Goal: Task Accomplishment & Management: Manage account settings

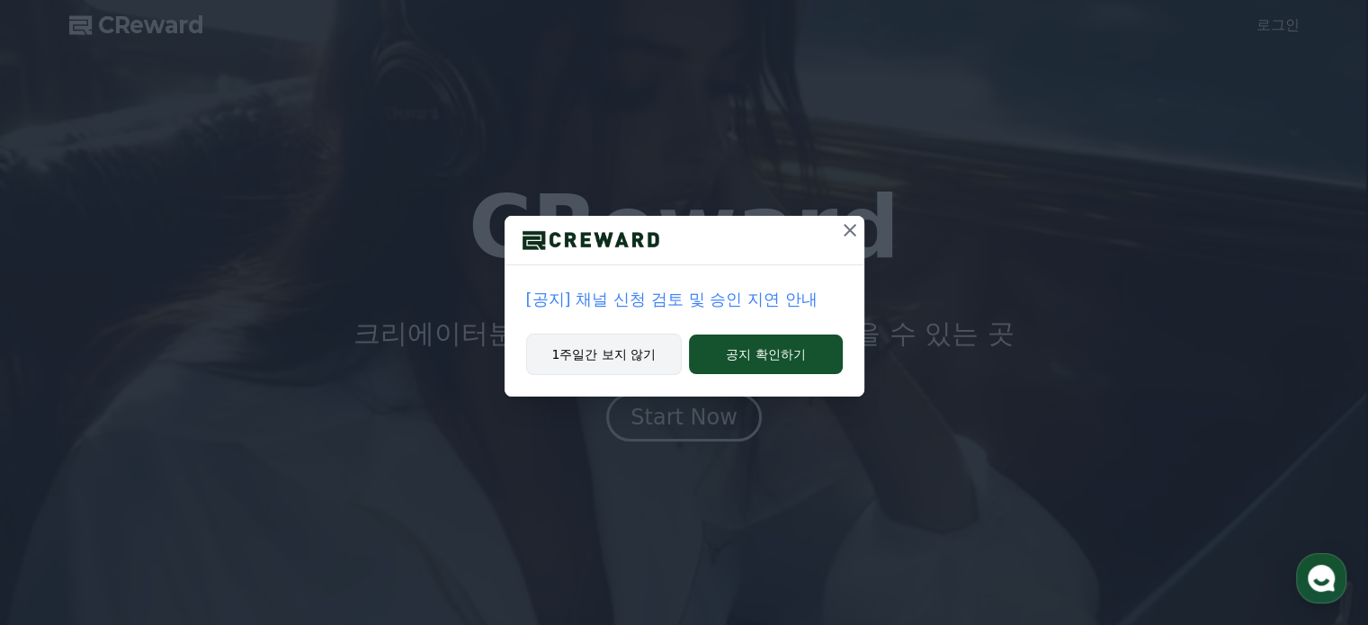
click at [613, 353] on button "1주일간 보지 않기" at bounding box center [604, 354] width 157 height 41
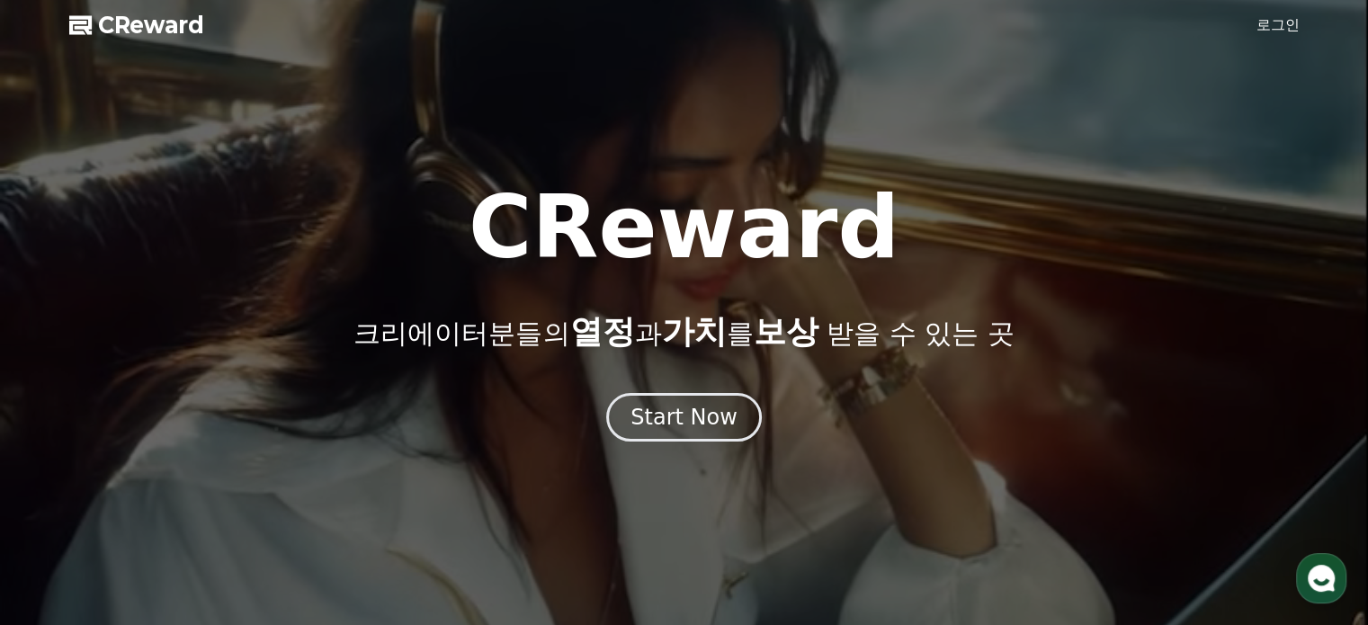
click at [1262, 15] on link "로그인" at bounding box center [1278, 25] width 43 height 22
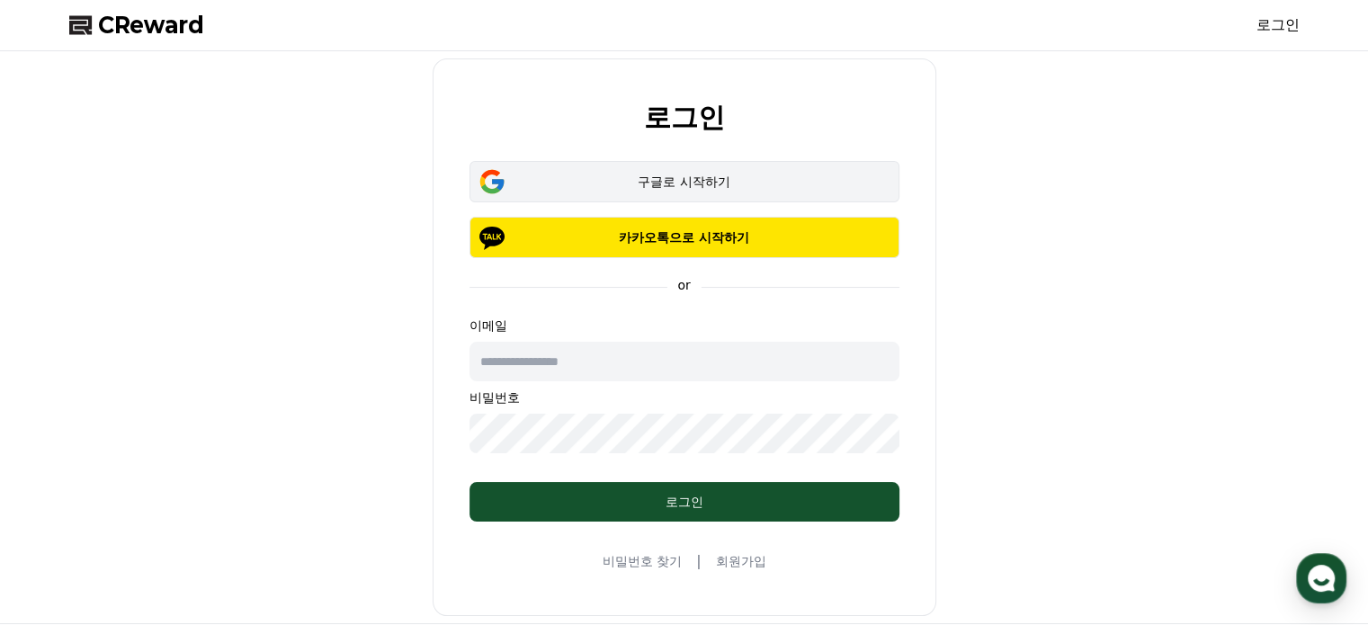
click at [718, 187] on div "구글로 시작하기" at bounding box center [685, 182] width 378 height 18
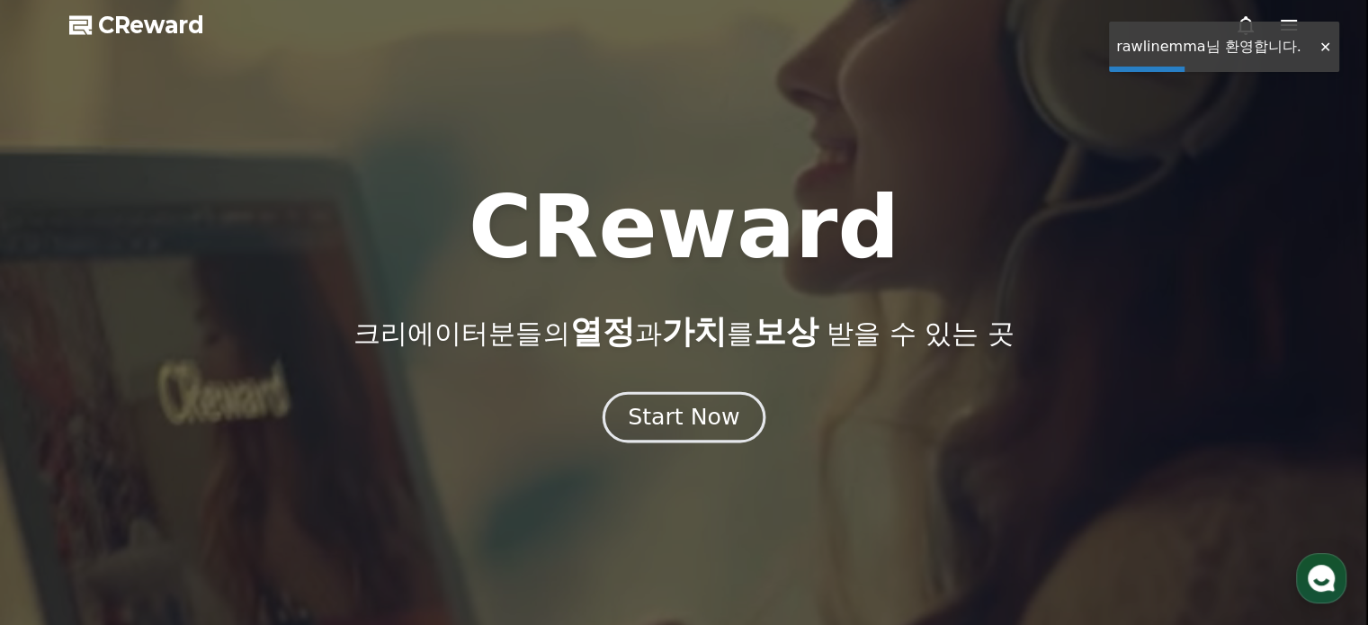
click at [706, 416] on div "Start Now" at bounding box center [684, 417] width 112 height 31
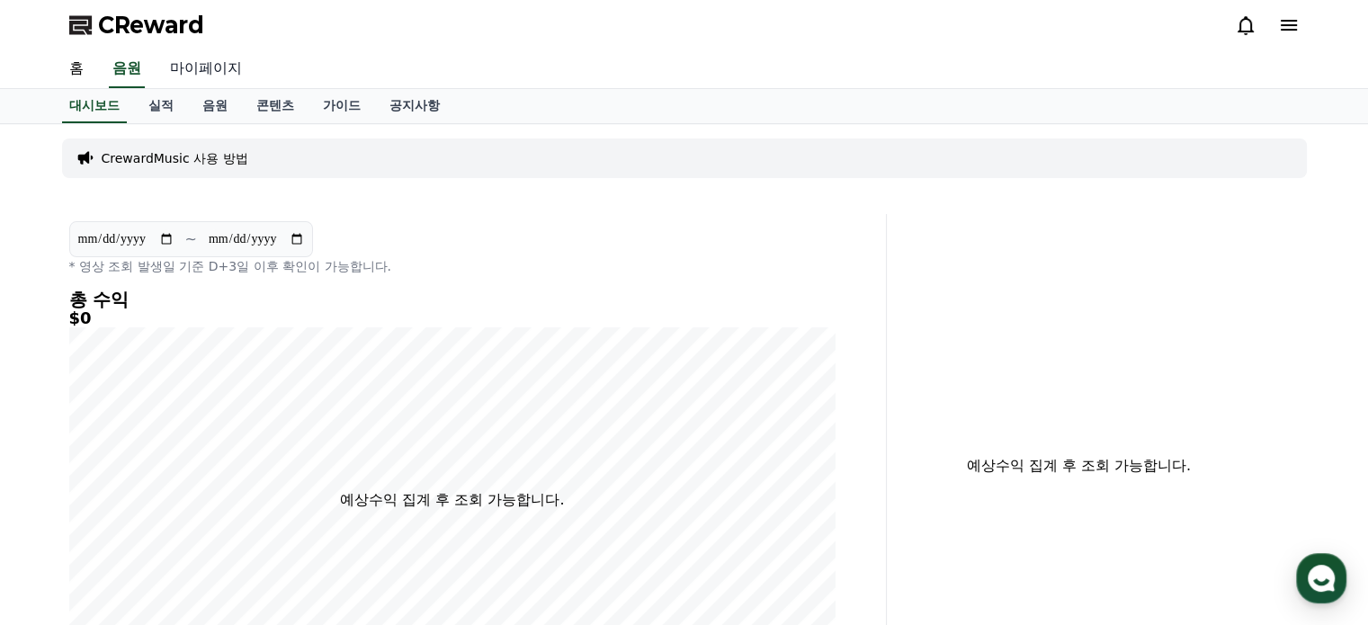
click at [215, 70] on link "마이페이지" at bounding box center [206, 69] width 101 height 38
select select "**********"
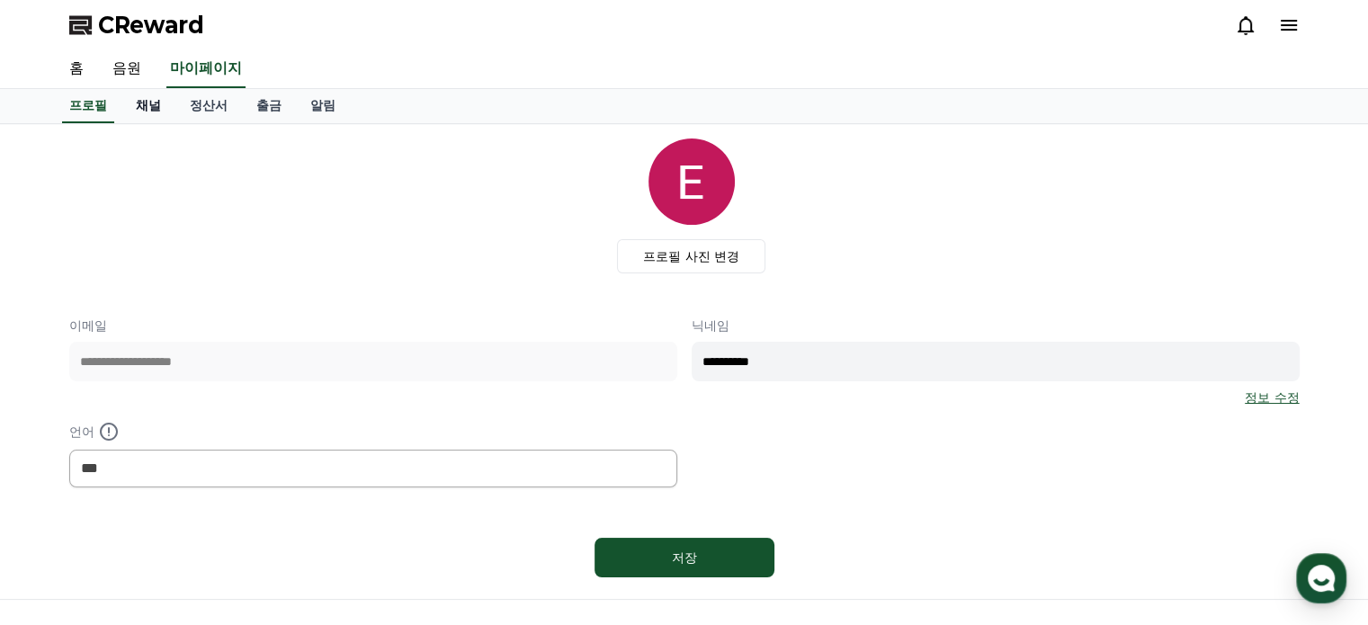
click at [154, 99] on link "채널" at bounding box center [148, 106] width 54 height 34
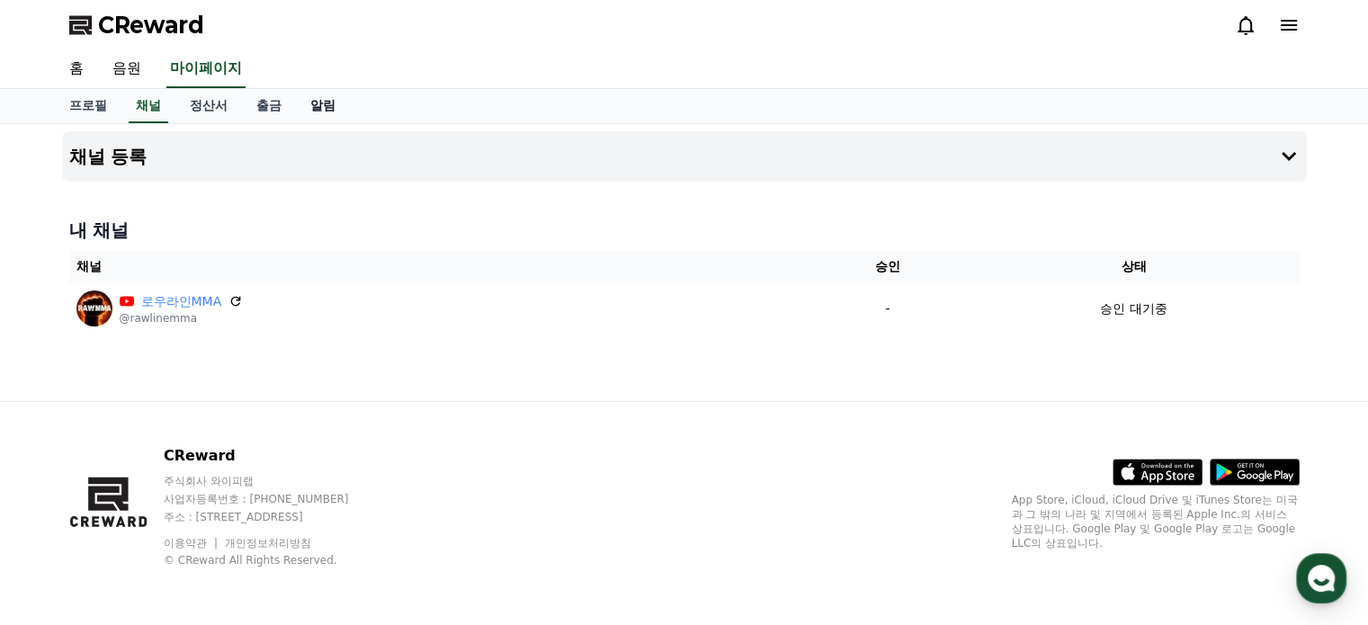
click at [327, 110] on link "알림" at bounding box center [323, 106] width 54 height 34
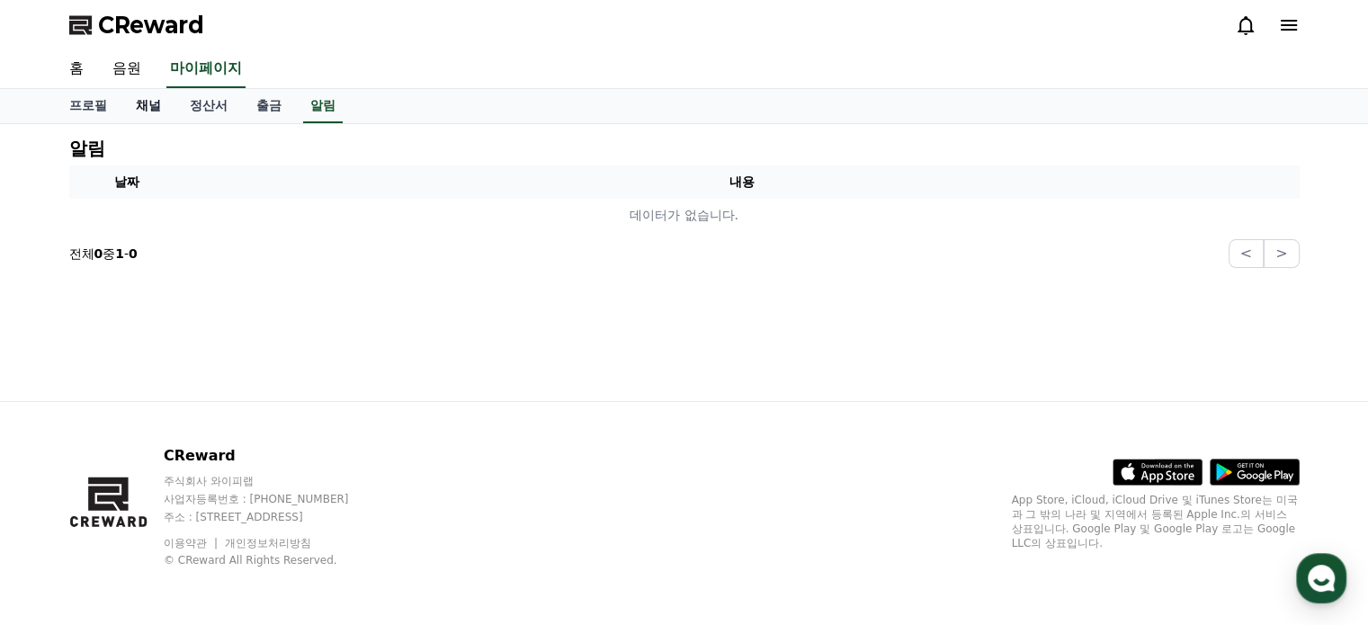
click at [155, 104] on link "채널" at bounding box center [148, 106] width 54 height 34
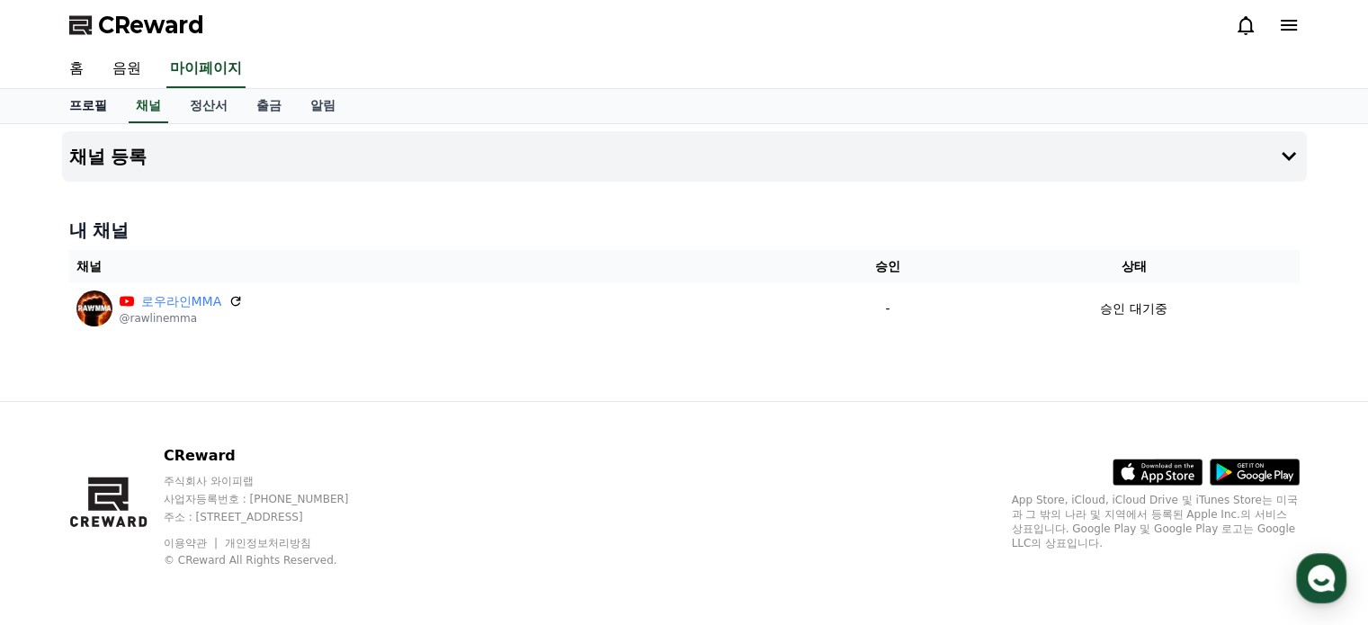
click at [94, 107] on link "프로필" at bounding box center [88, 106] width 67 height 34
select select "**********"
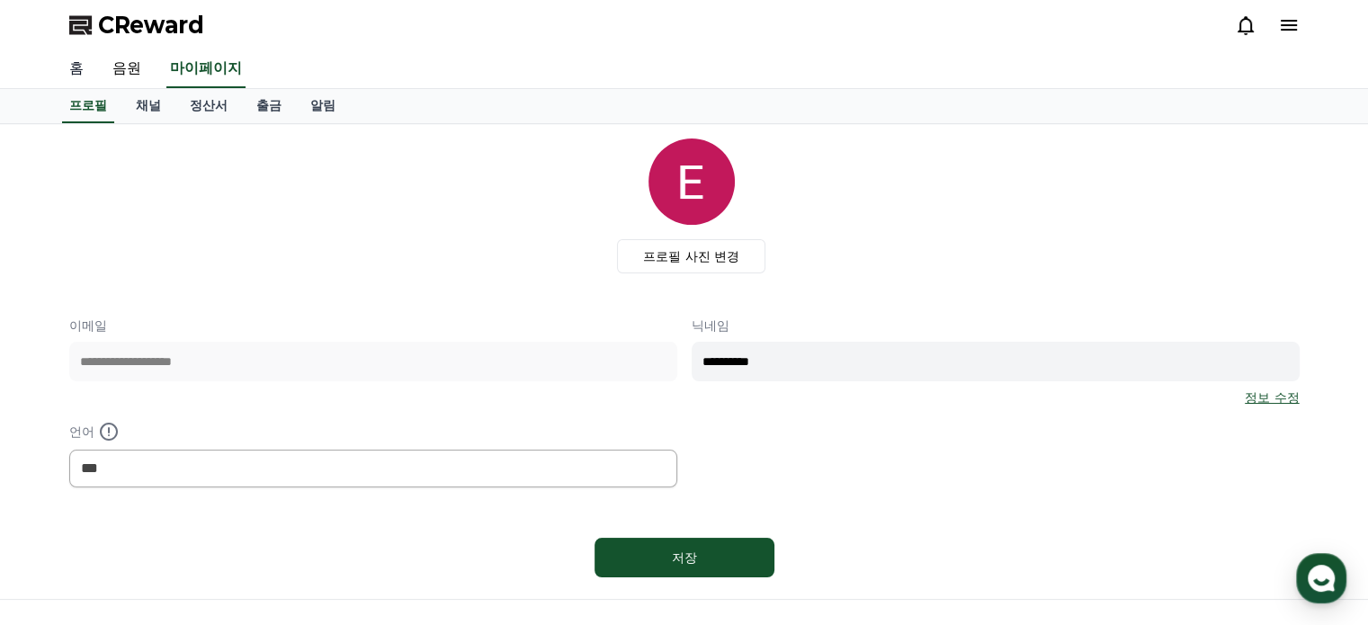
click at [71, 74] on link "홈" at bounding box center [76, 69] width 43 height 38
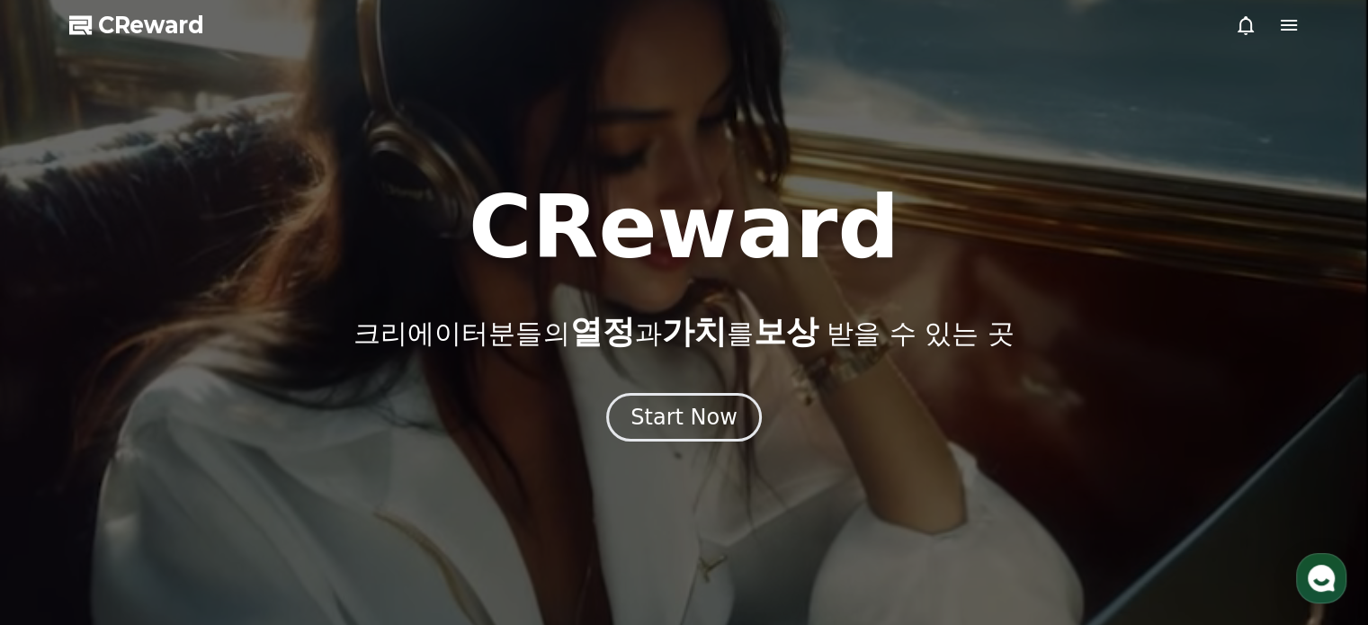
scroll to position [4244, 0]
